Goal: Task Accomplishment & Management: Manage account settings

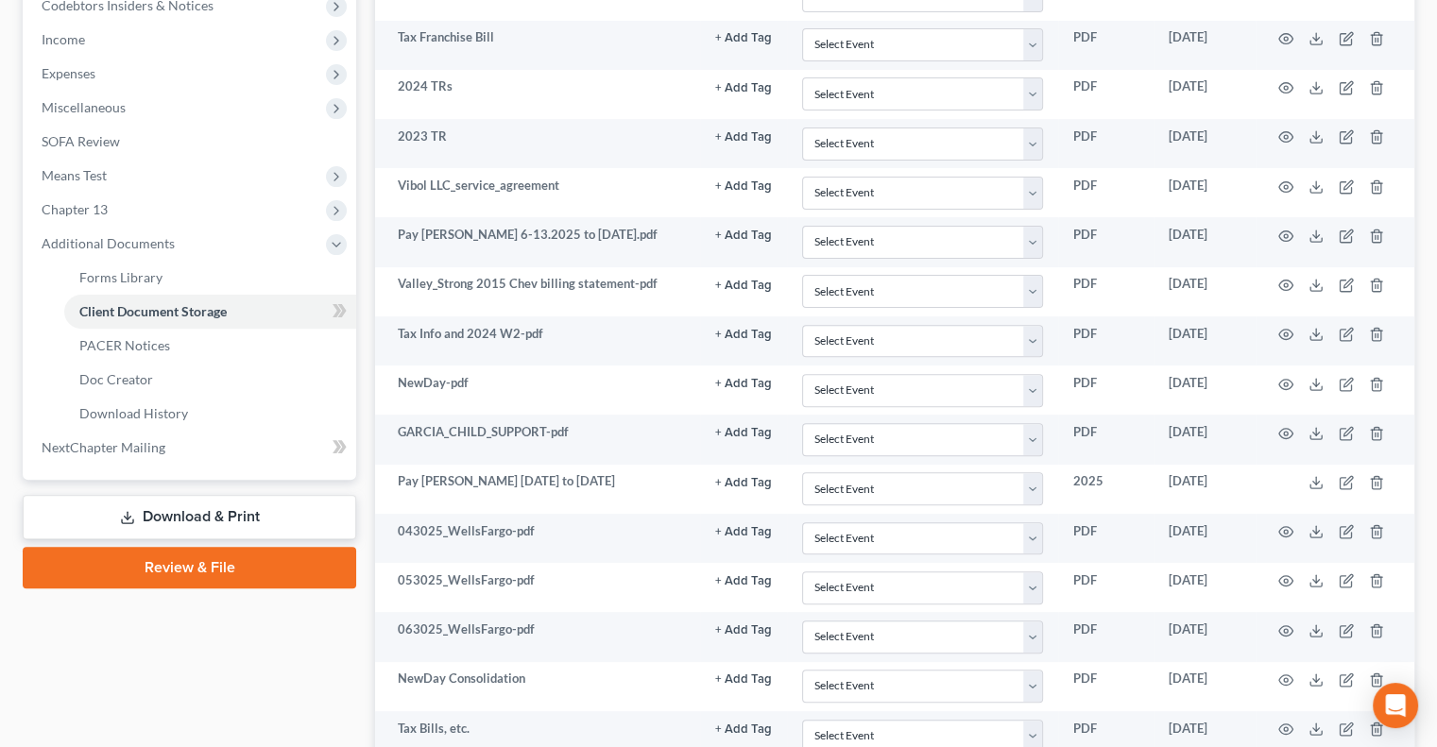
scroll to position [582, 0]
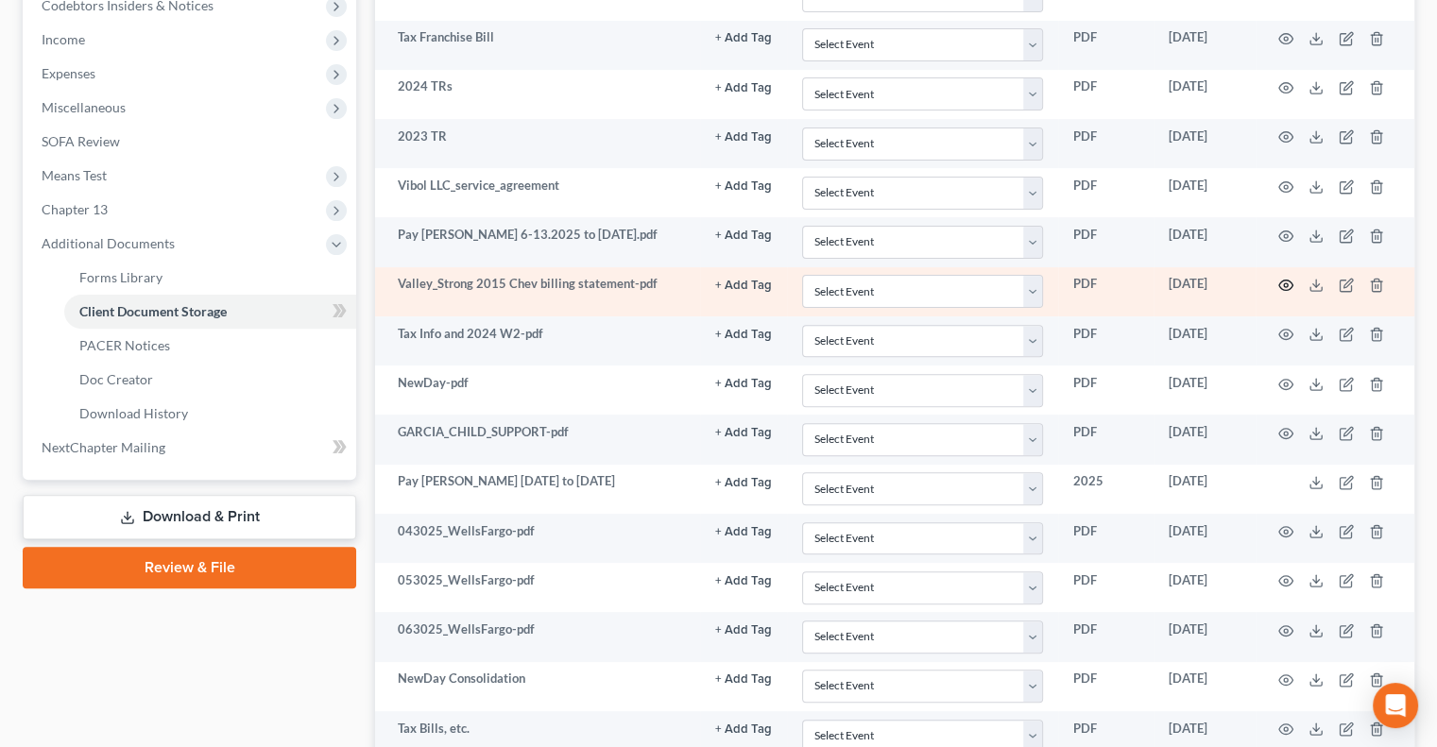
click at [1279, 286] on icon "button" at bounding box center [1285, 285] width 15 height 15
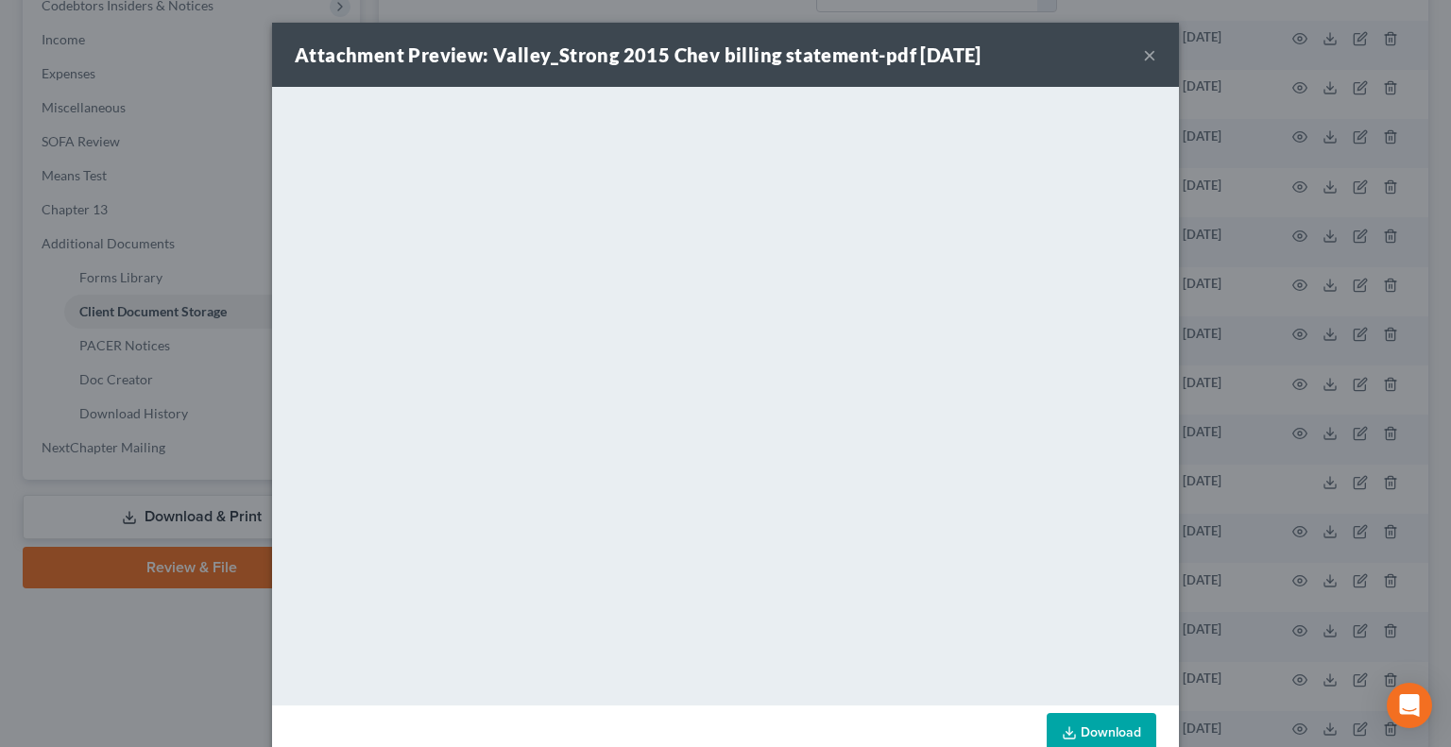
click at [1143, 56] on button "×" at bounding box center [1149, 54] width 13 height 23
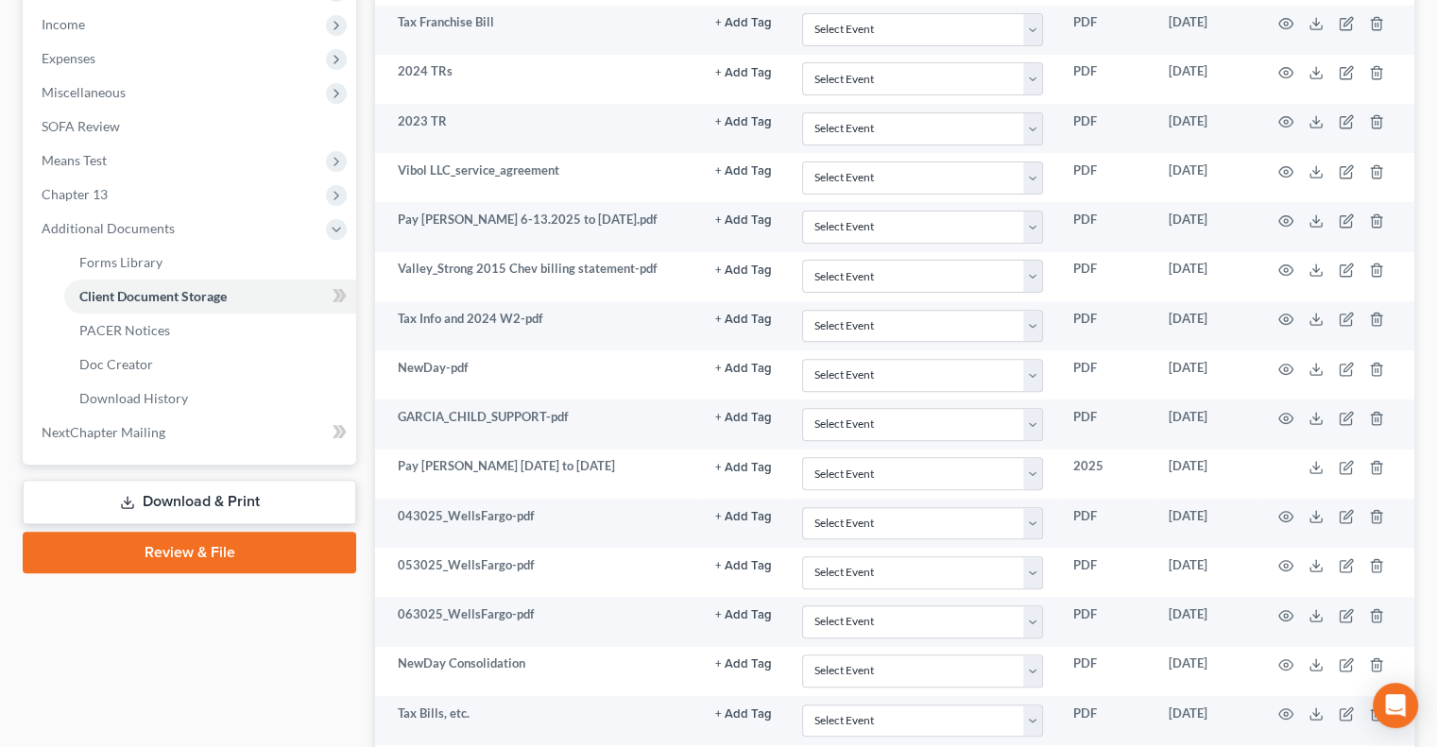
scroll to position [597, 0]
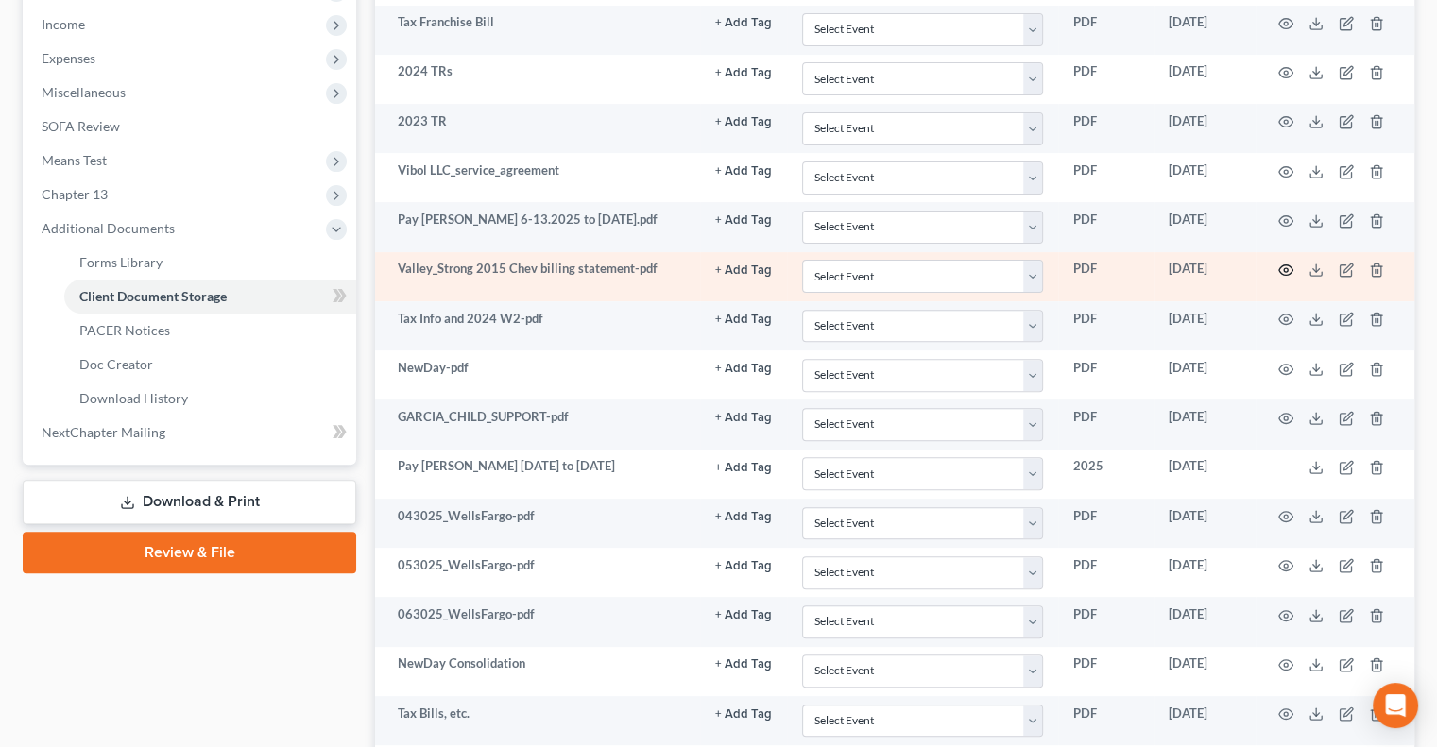
click at [1284, 268] on circle "button" at bounding box center [1286, 270] width 4 height 4
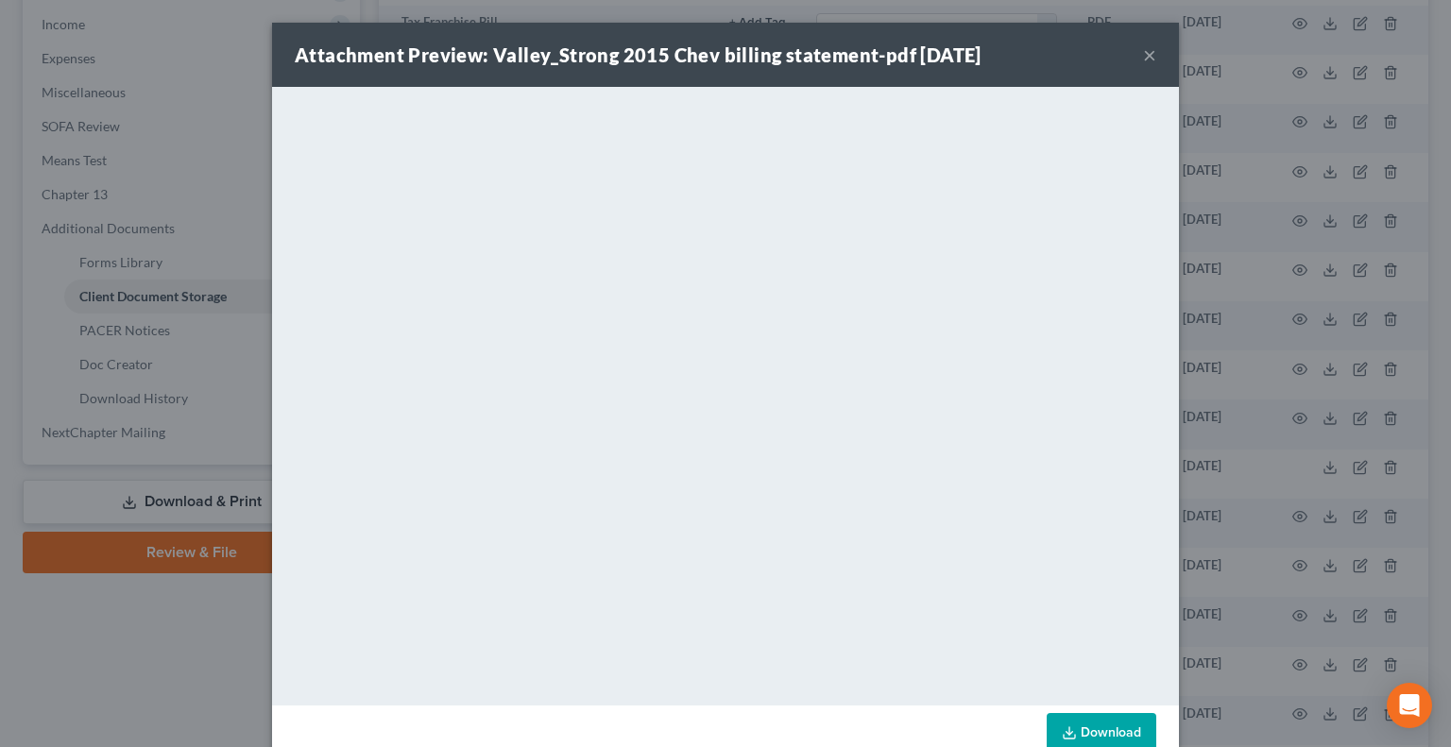
click at [1143, 52] on button "×" at bounding box center [1149, 54] width 13 height 23
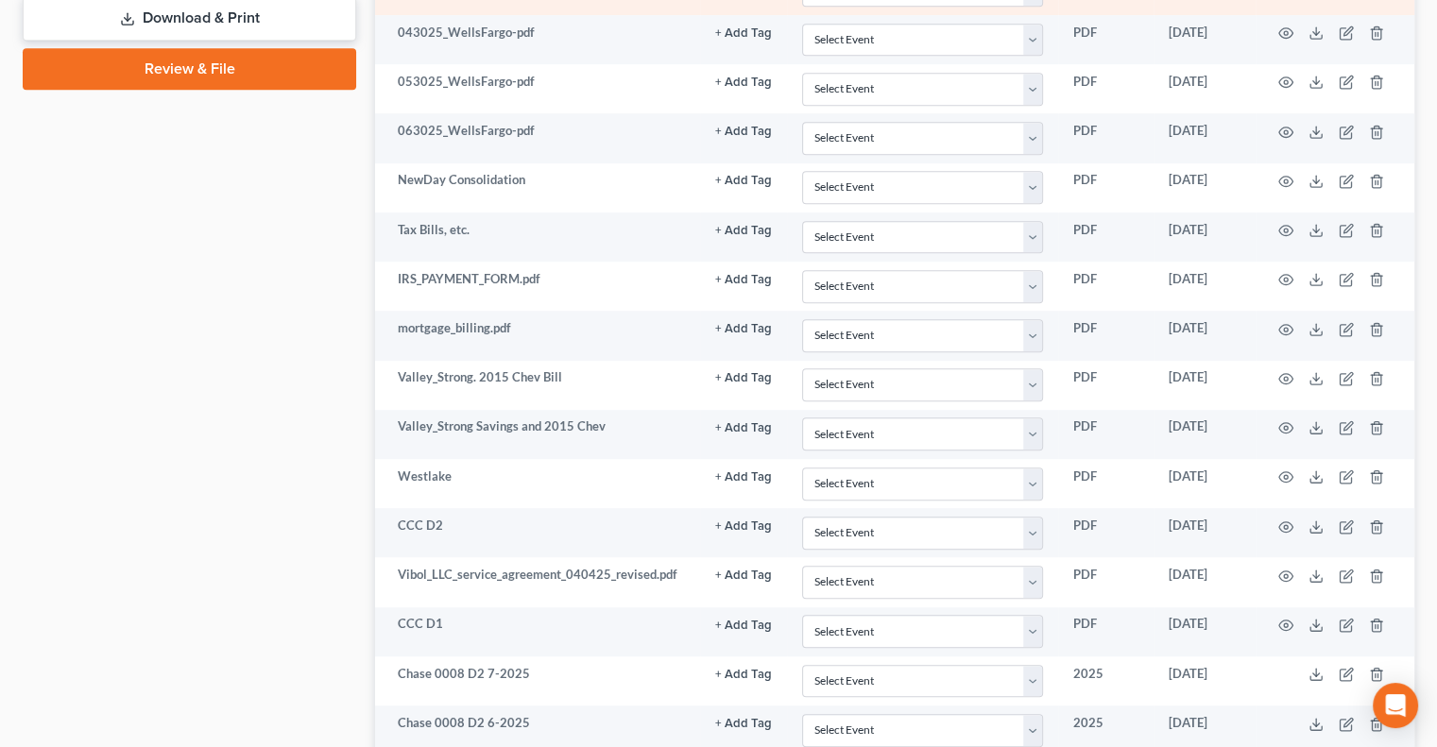
scroll to position [1100, 0]
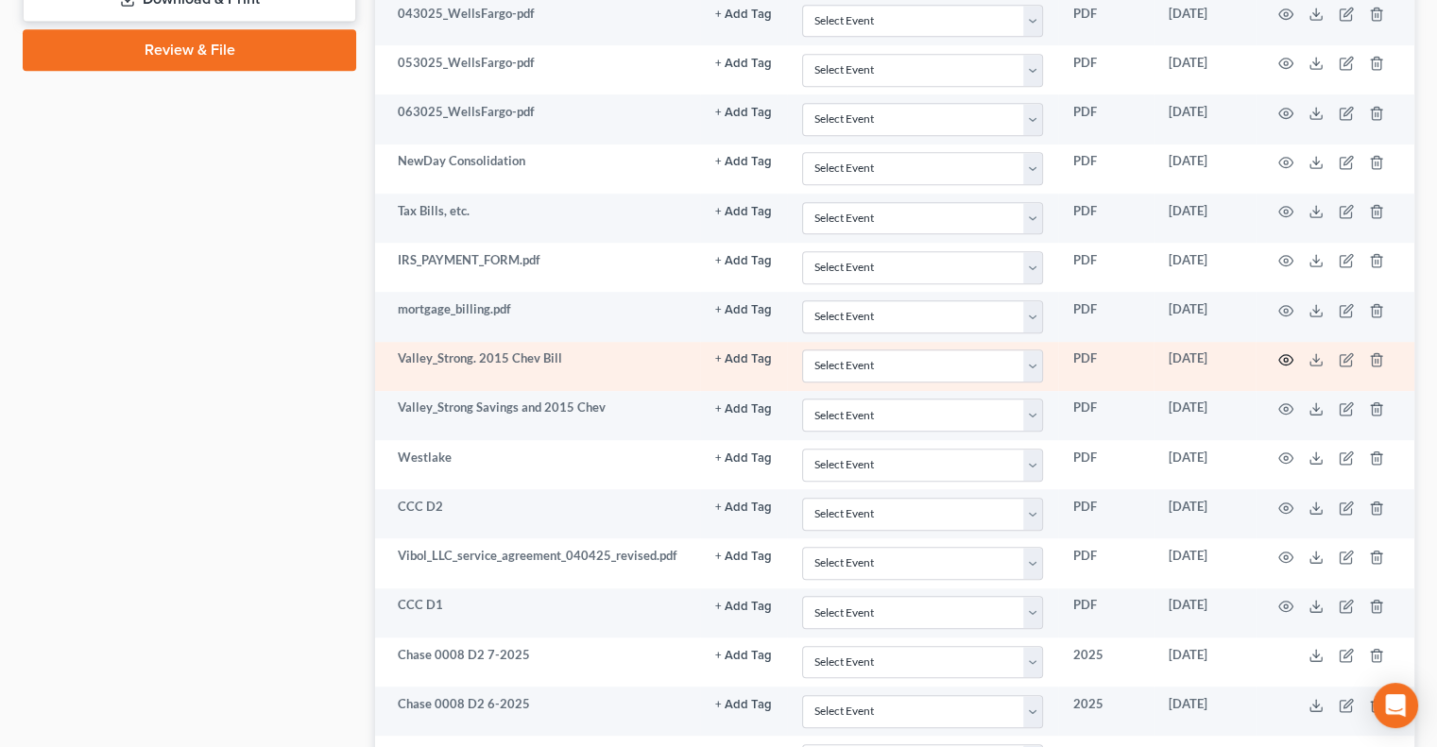
click at [1288, 358] on circle "button" at bounding box center [1286, 360] width 4 height 4
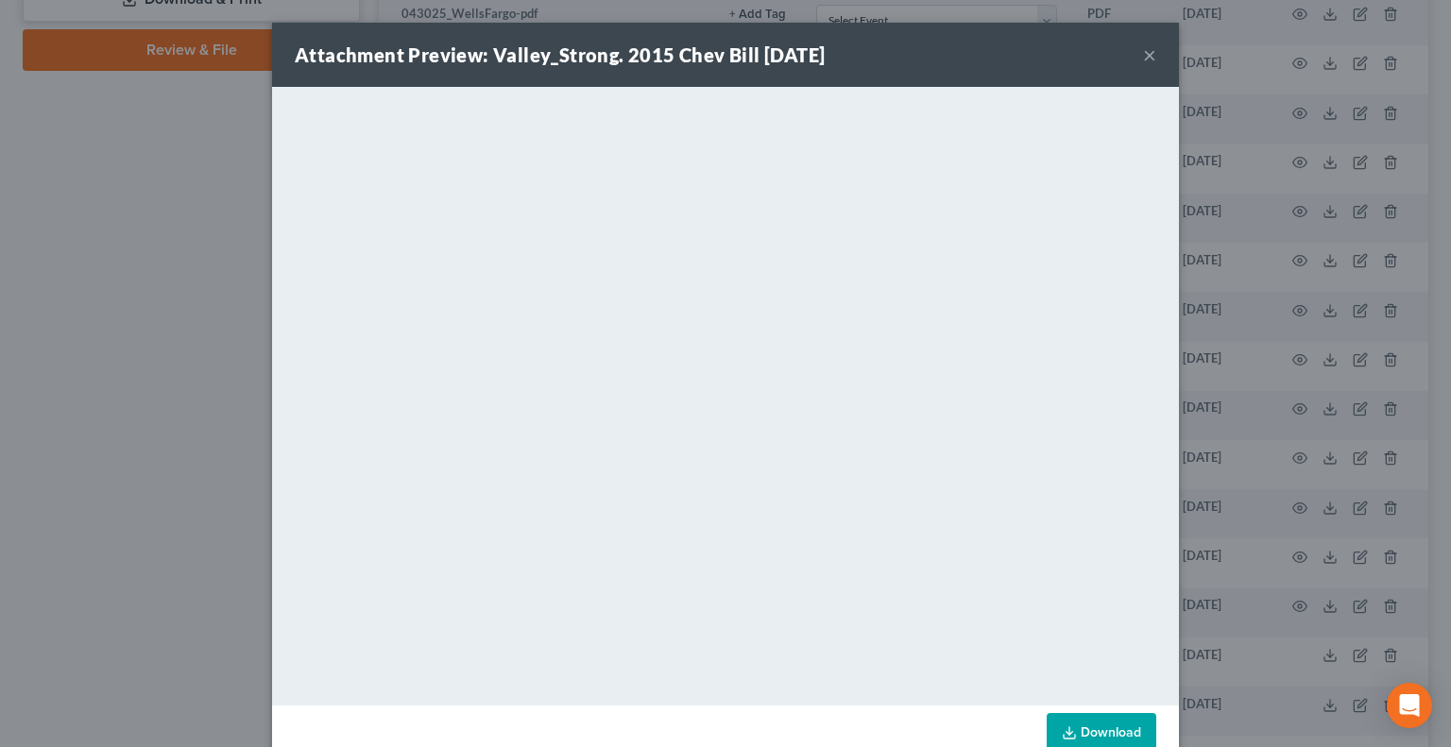
click at [1143, 57] on button "×" at bounding box center [1149, 54] width 13 height 23
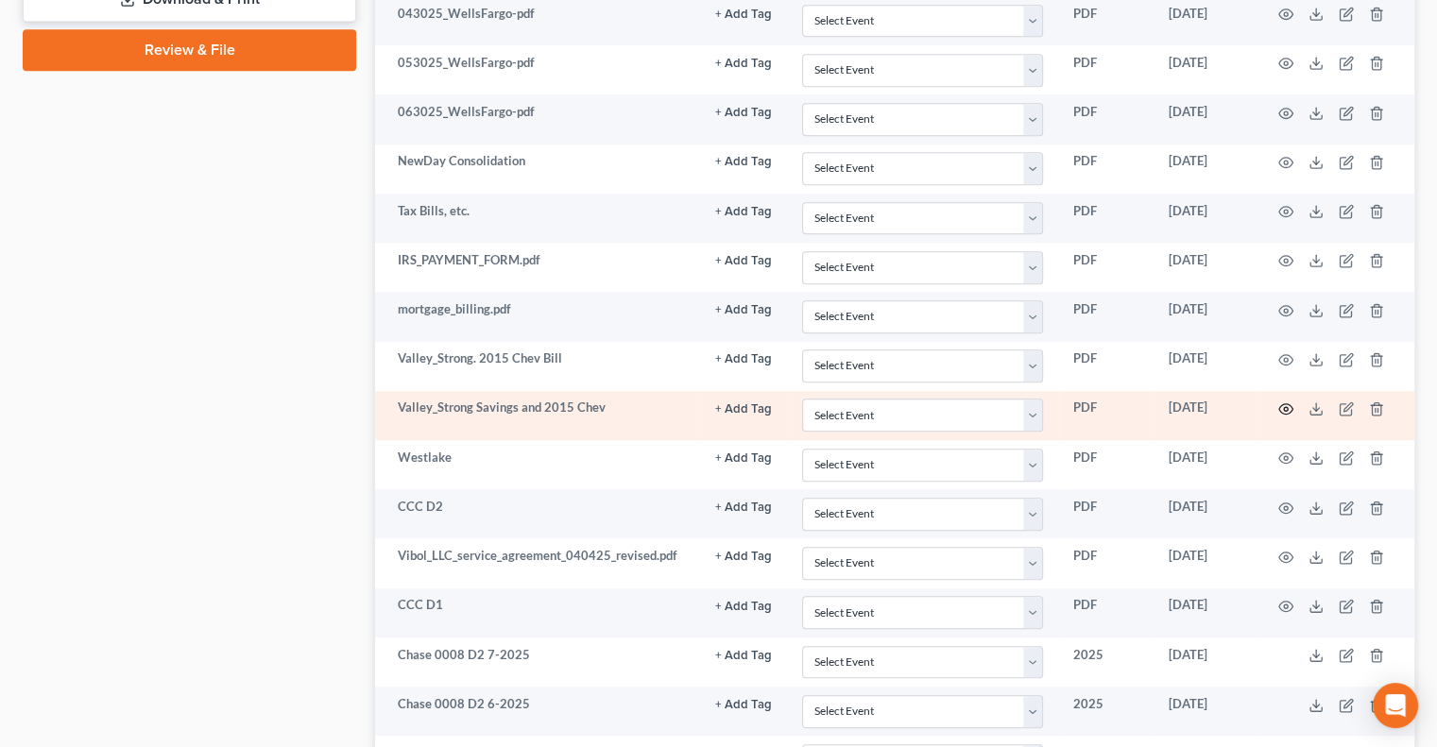
click at [1289, 403] on icon "button" at bounding box center [1285, 409] width 15 height 15
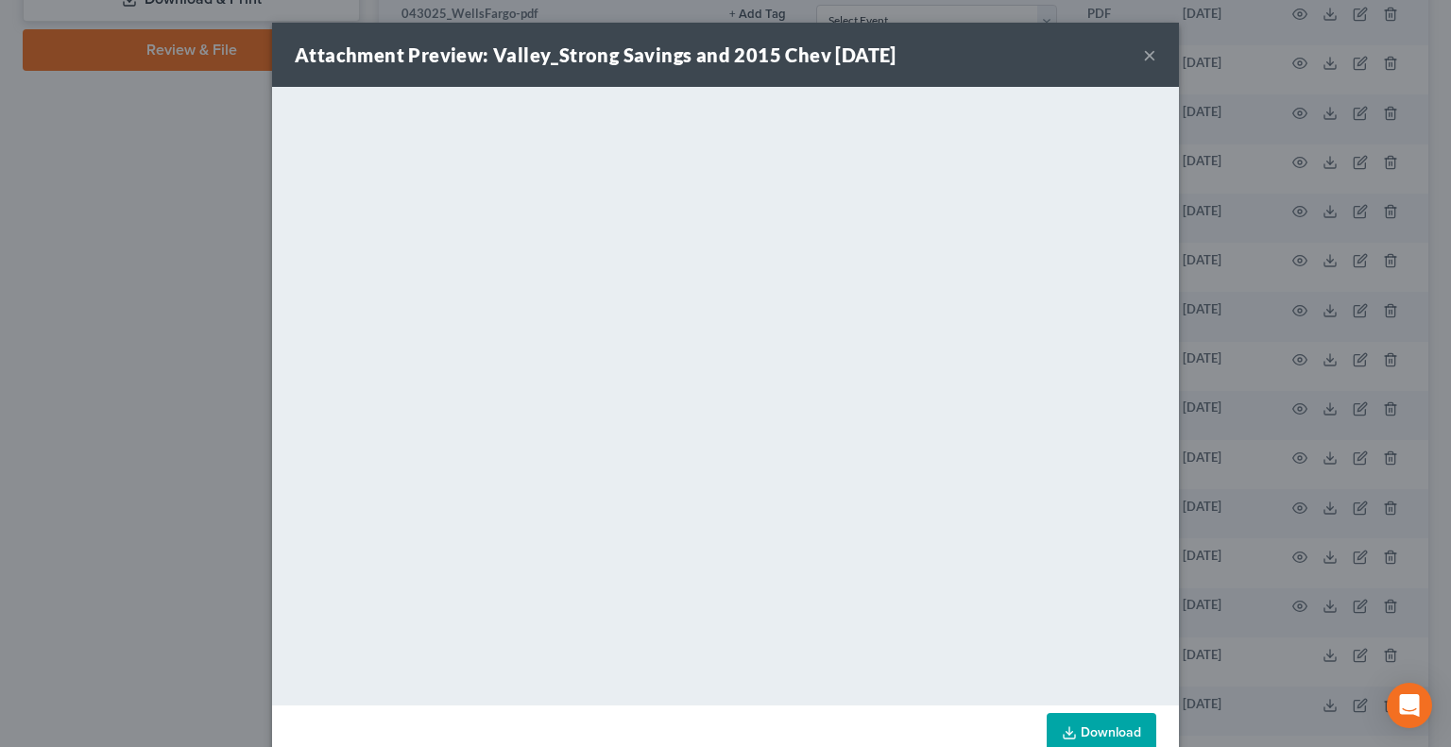
click at [1143, 55] on button "×" at bounding box center [1149, 54] width 13 height 23
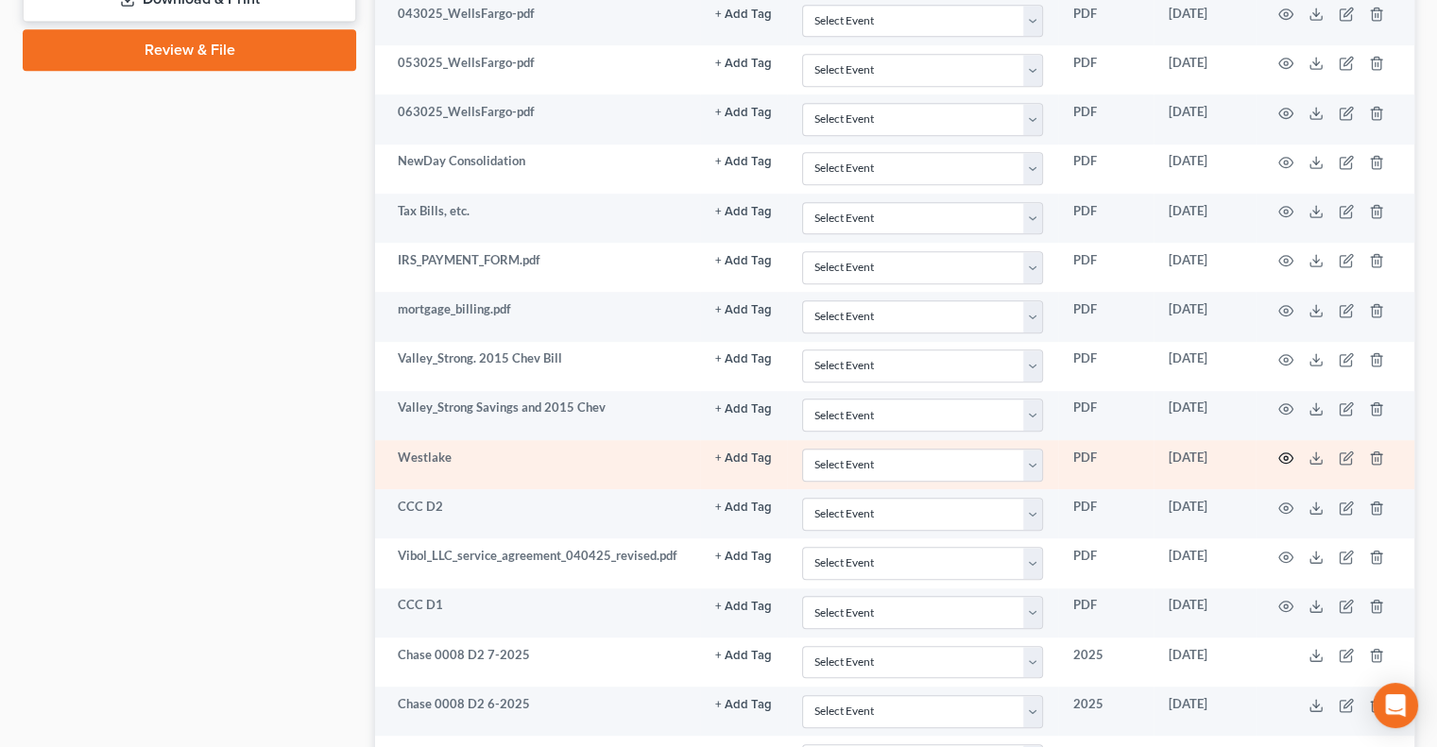
click at [1284, 456] on circle "button" at bounding box center [1286, 458] width 4 height 4
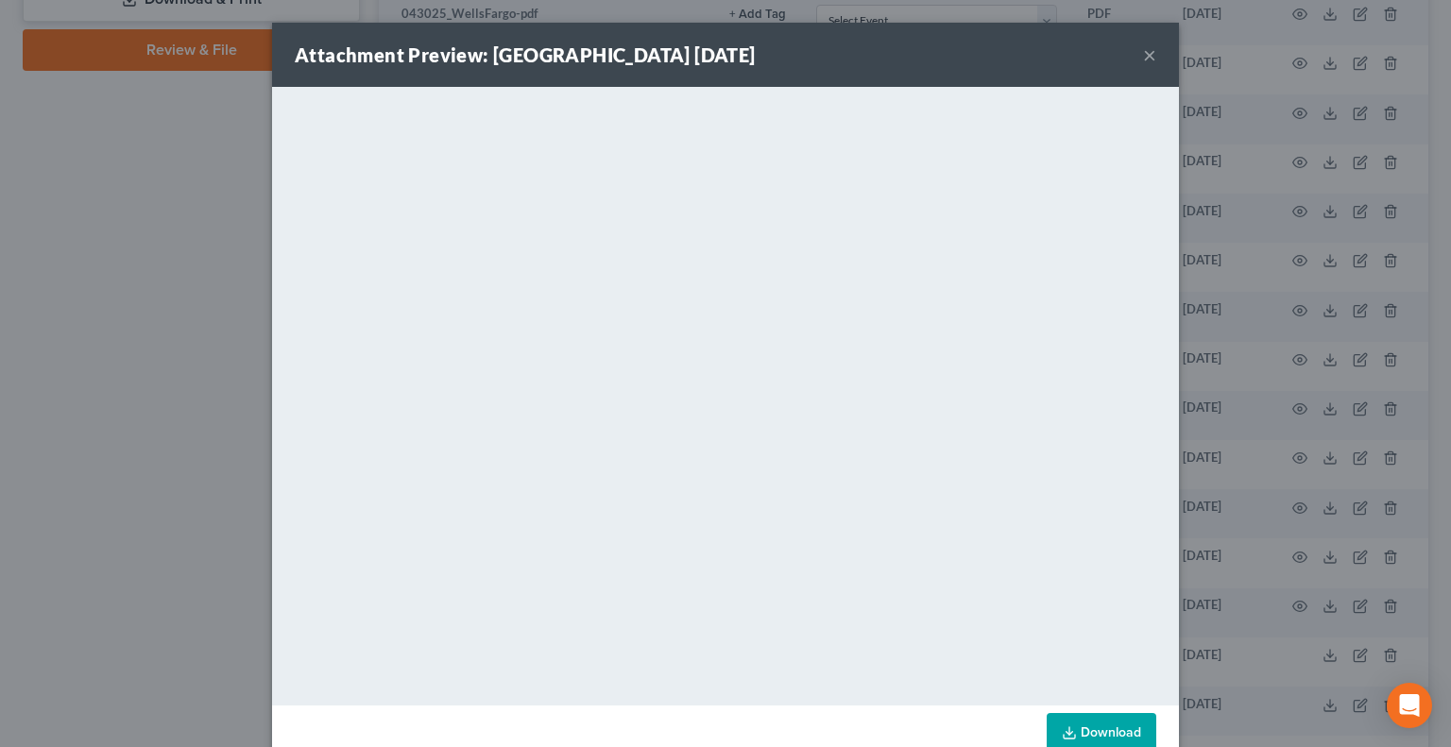
click at [1143, 60] on button "×" at bounding box center [1149, 54] width 13 height 23
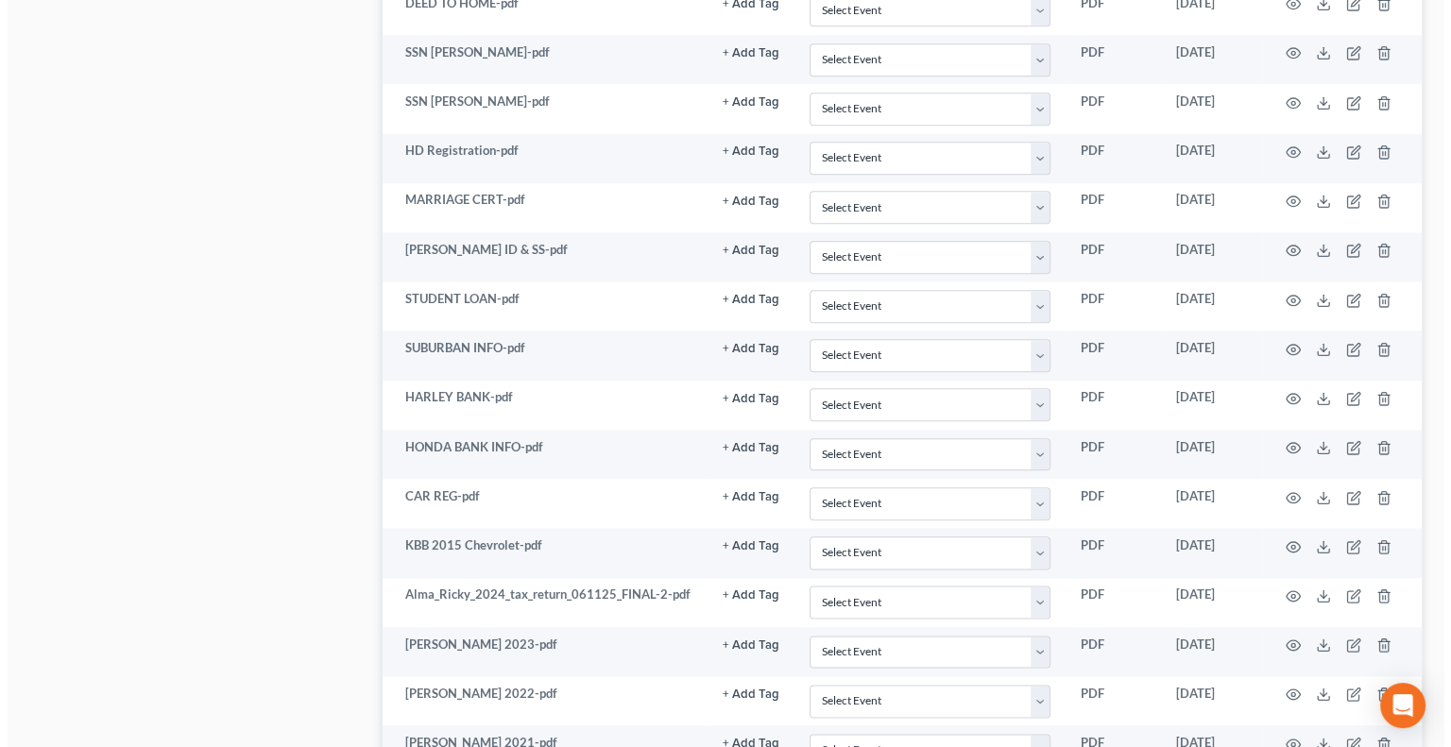
scroll to position [2147, 0]
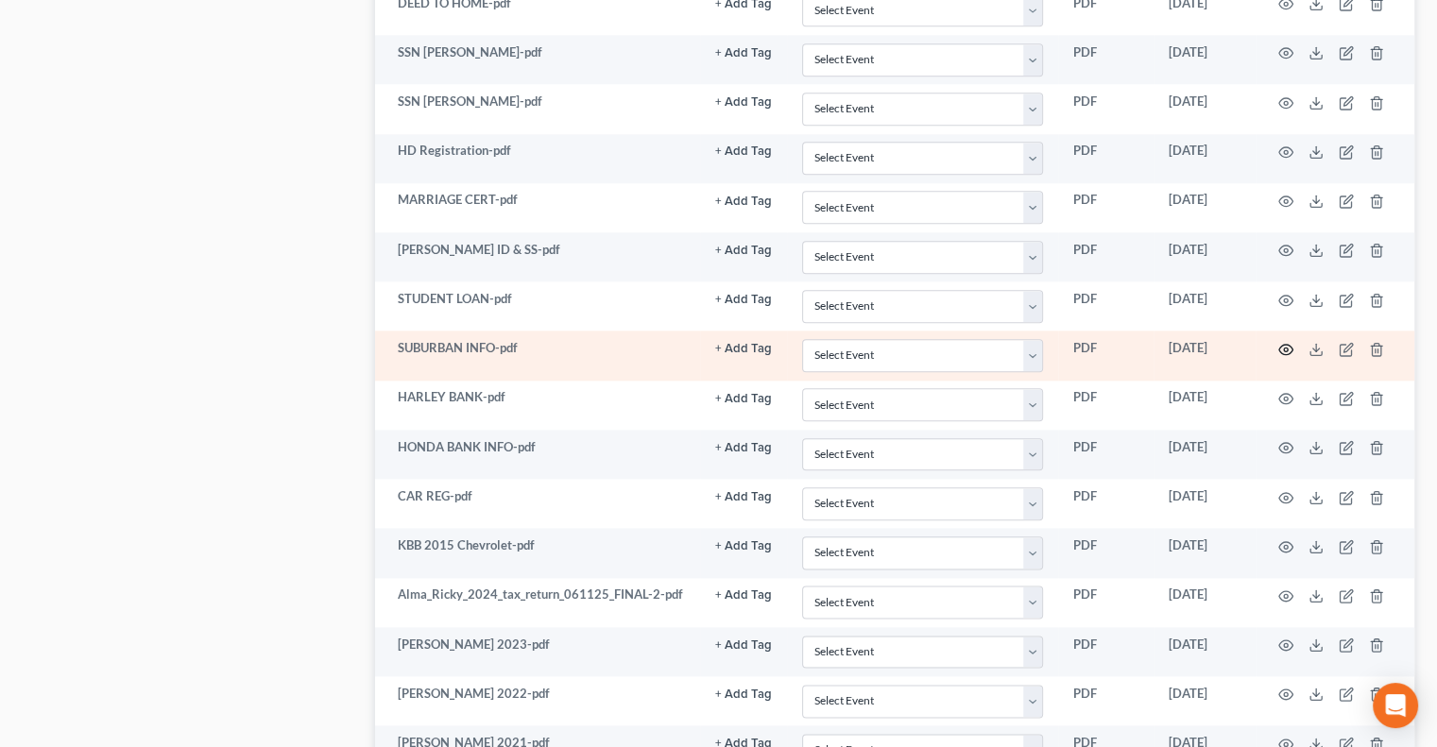
click at [1283, 342] on icon "button" at bounding box center [1285, 349] width 15 height 15
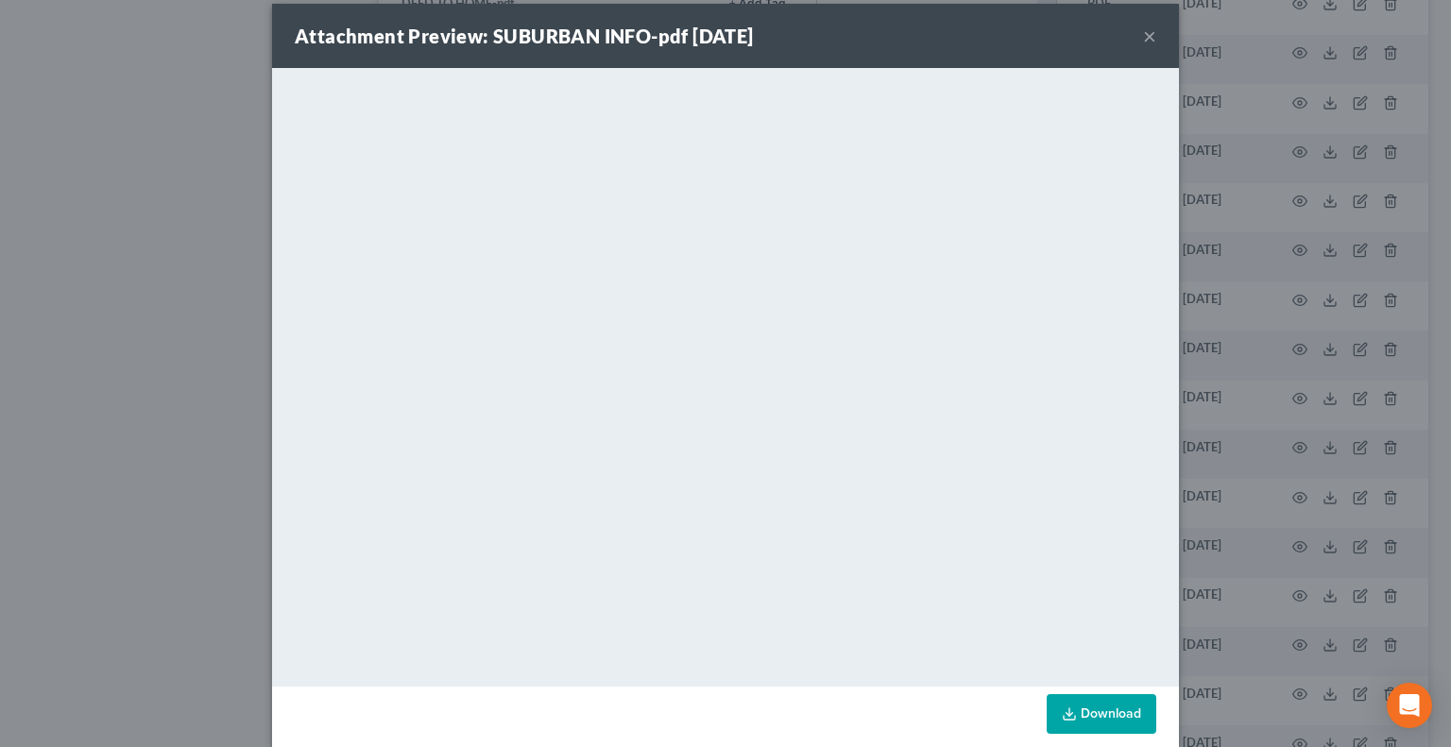
scroll to position [43, 0]
